Goal: Communication & Community: Answer question/provide support

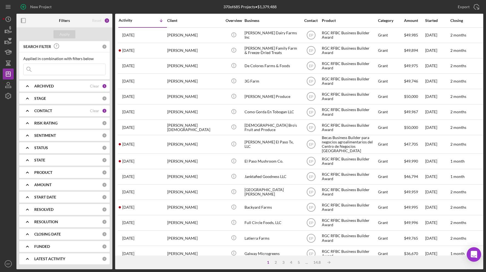
click at [474, 256] on icon "Open Intercom Messenger" at bounding box center [473, 254] width 6 height 7
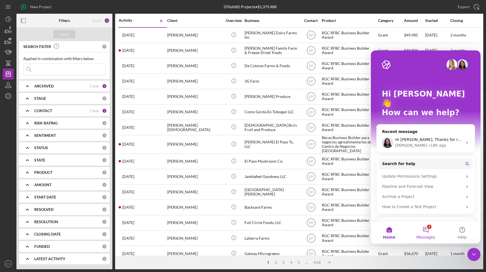
click at [426, 228] on button "1 Messages" at bounding box center [425, 232] width 36 height 22
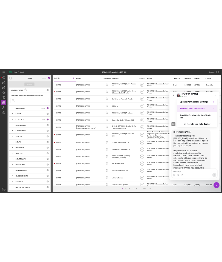
scroll to position [302, 0]
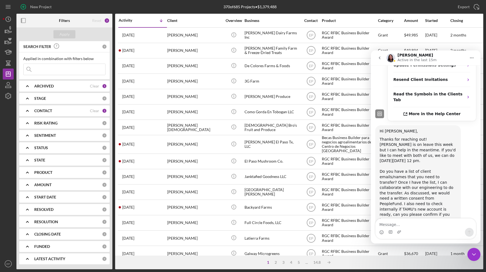
click at [384, 137] on div "Thanks for reaching out! [PERSON_NAME] is on leave this week but I can help in …" at bounding box center [417, 182] width 77 height 91
click at [380, 137] on div "Thanks for reaching out! [PERSON_NAME] is on leave this week but I can help in …" at bounding box center [417, 182] width 77 height 91
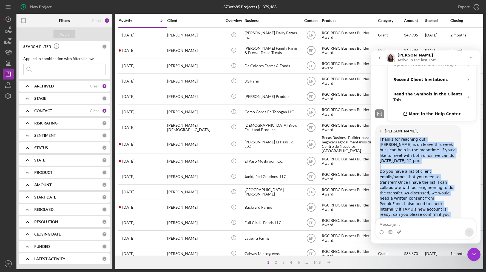
drag, startPoint x: 379, startPoint y: 122, endPoint x: 409, endPoint y: 203, distance: 86.1
click at [409, 203] on div "Hi [PERSON_NAME], Thanks for reaching out! [PERSON_NAME] is on leave this week …" at bounding box center [417, 184] width 77 height 113
copy div "Thanks for reaching out! [PERSON_NAME] is on leave this week but I can help in …"
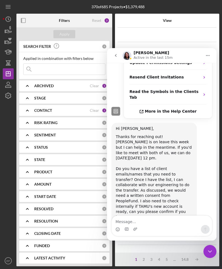
click at [188, 207] on div "Hi [PERSON_NAME], Thanks for reaching out! [PERSON_NAME] is on leave this week …" at bounding box center [161, 188] width 101 height 131
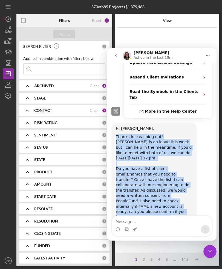
drag, startPoint x: 189, startPoint y: 186, endPoint x: 114, endPoint y: 120, distance: 99.9
click at [114, 123] on div "Hi [PERSON_NAME], Thanks for reaching out! [PERSON_NAME] is on leave this week …" at bounding box center [153, 182] width 85 height 119
copy div "Thanks for reaching out! [PERSON_NAME] is on leave this week but I can help in …"
click at [164, 153] on div "Thanks for reaching out! [PERSON_NAME] is on leave this week but I can help in …" at bounding box center [154, 179] width 77 height 91
